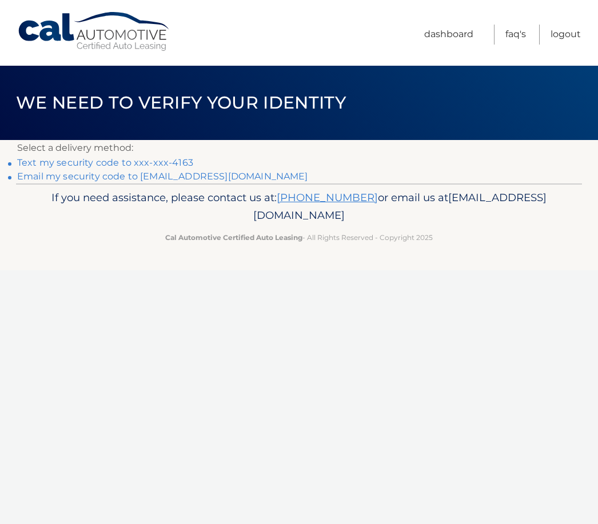
click at [186, 163] on link "Text my security code to xxx-xxx-4163" at bounding box center [105, 162] width 176 height 11
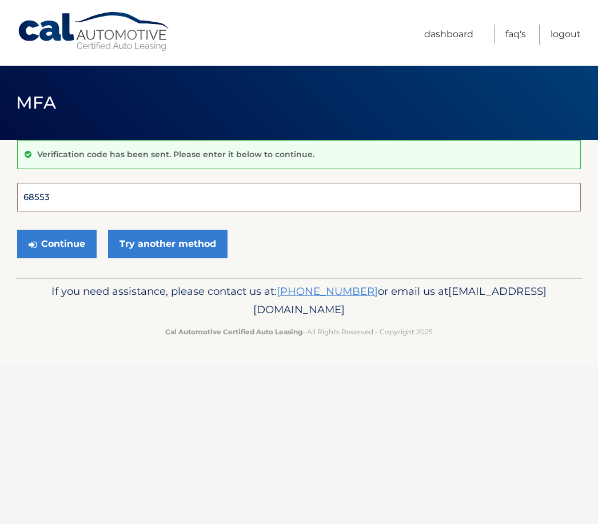
type input "685537"
click at [57, 243] on button "Continue" at bounding box center [56, 244] width 79 height 29
click at [62, 237] on button "Continue" at bounding box center [56, 244] width 79 height 29
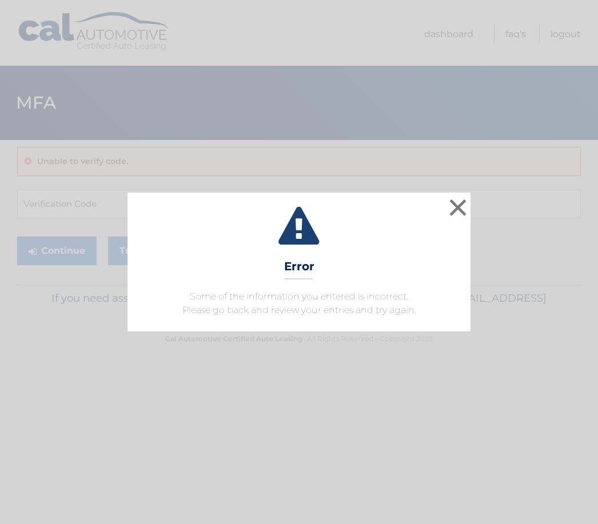
click at [461, 213] on button "×" at bounding box center [457, 207] width 23 height 23
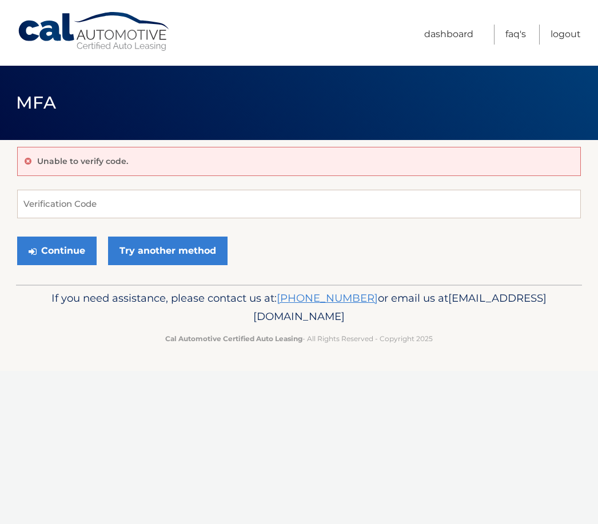
click at [171, 249] on link "Try another method" at bounding box center [167, 251] width 119 height 29
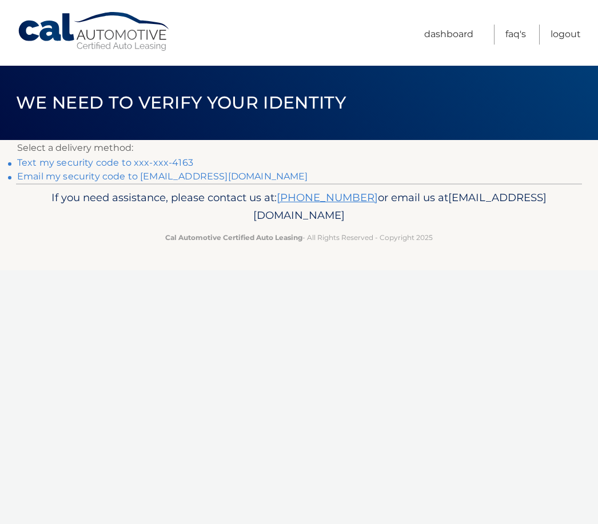
click at [106, 179] on link "Email my security code to l**@poundconsulting.com" at bounding box center [162, 176] width 291 height 11
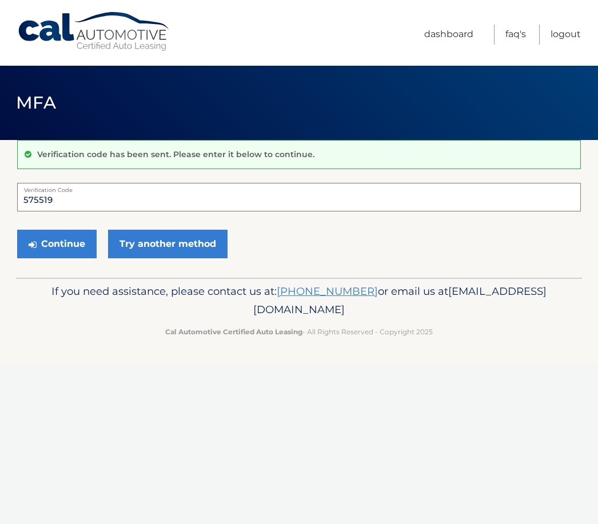
type input "575519"
click at [65, 240] on button "Continue" at bounding box center [56, 244] width 79 height 29
